Goal: Transaction & Acquisition: Purchase product/service

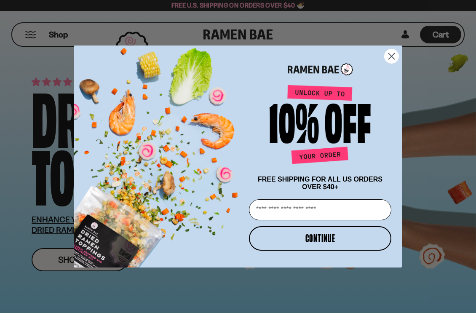
click at [388, 52] on circle "Close dialog" at bounding box center [392, 56] width 14 height 14
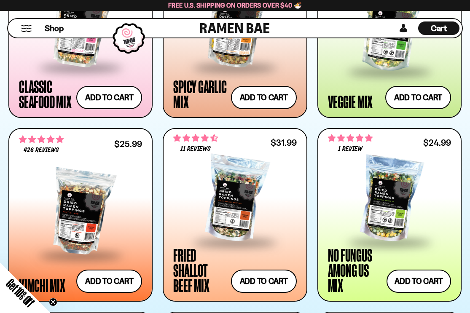
scroll to position [570, 0]
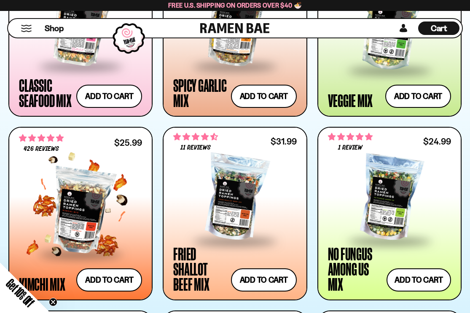
click at [77, 202] on div at bounding box center [80, 211] width 123 height 84
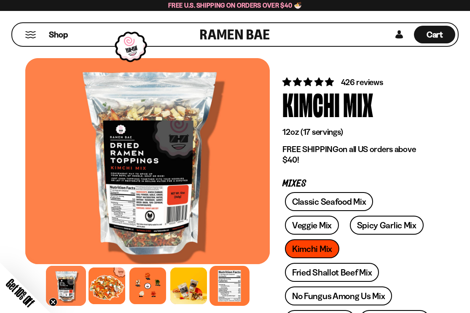
click at [227, 286] on div at bounding box center [229, 286] width 40 height 40
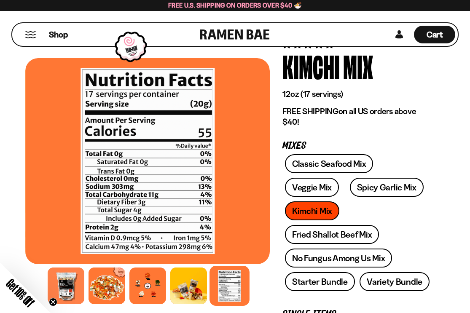
scroll to position [41, 0]
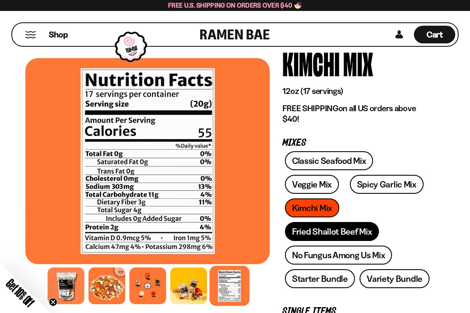
click at [321, 222] on link "Fried Shallot Beef Mix" at bounding box center [332, 231] width 94 height 19
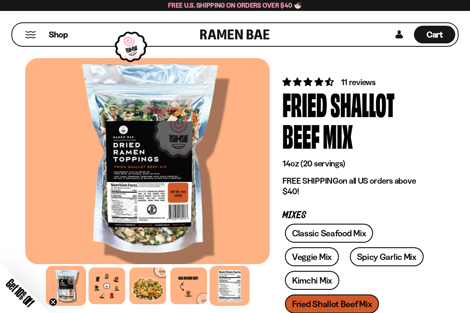
click at [226, 291] on div at bounding box center [229, 286] width 40 height 40
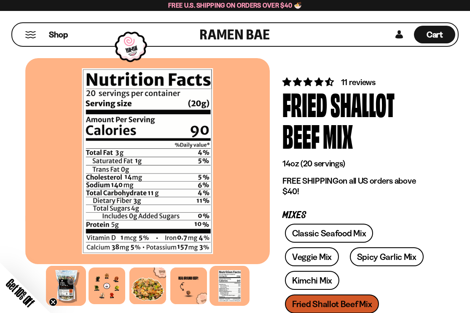
click at [61, 288] on div at bounding box center [66, 286] width 40 height 40
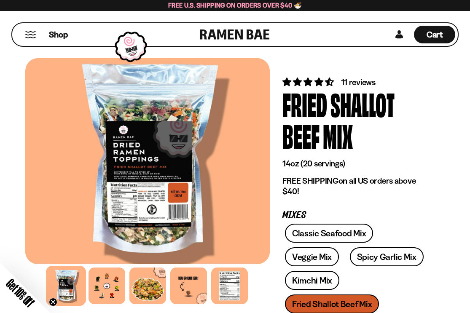
click at [148, 201] on div at bounding box center [147, 161] width 244 height 206
click at [188, 296] on div at bounding box center [188, 286] width 40 height 40
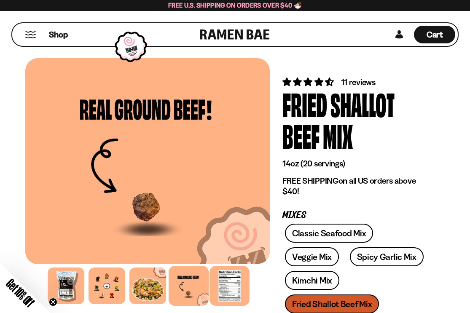
click at [234, 286] on div at bounding box center [229, 286] width 40 height 40
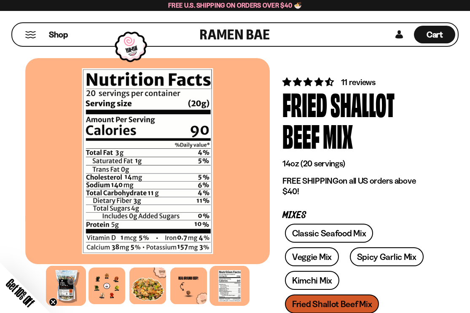
click at [62, 282] on div at bounding box center [66, 286] width 40 height 40
